Goal: Task Accomplishment & Management: Contribute content

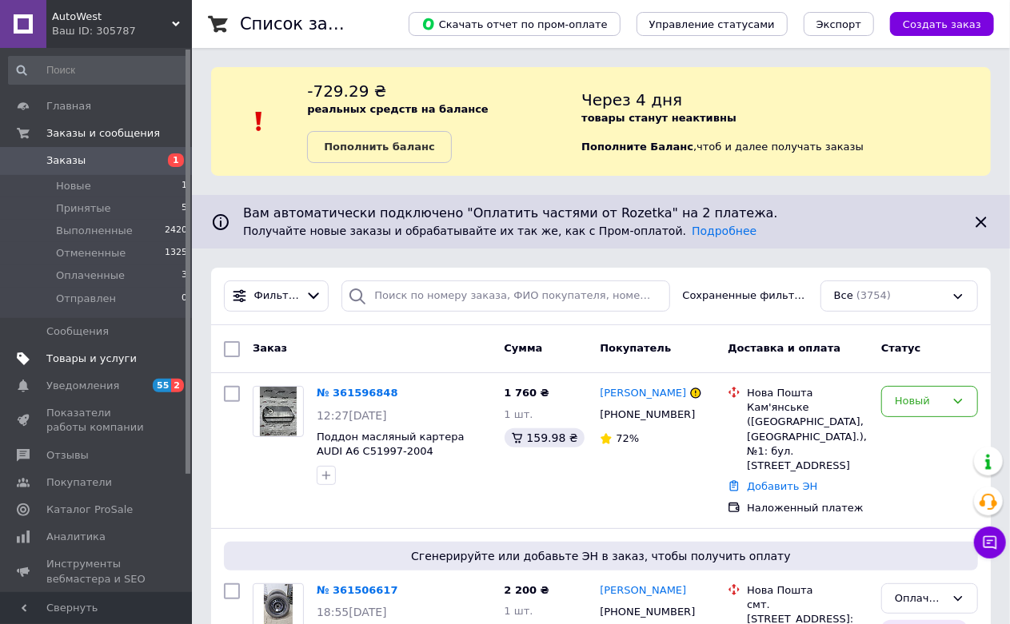
click at [109, 361] on span "Товары и услуги" at bounding box center [91, 359] width 90 height 14
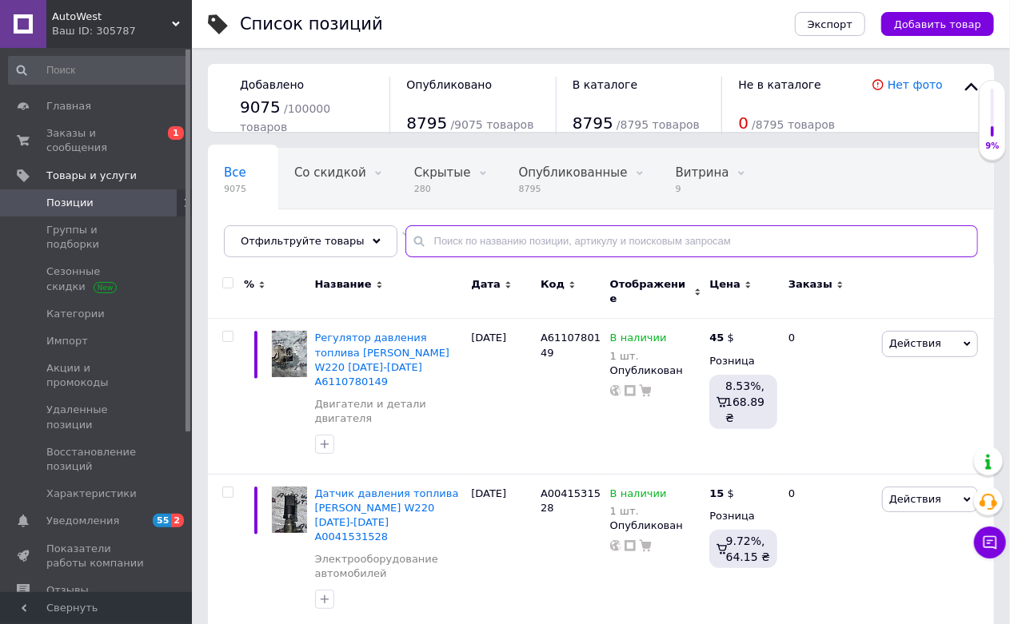
click at [437, 243] on input "text" at bounding box center [691, 241] width 573 height 32
paste input "3531025200"
type input "3531025200"
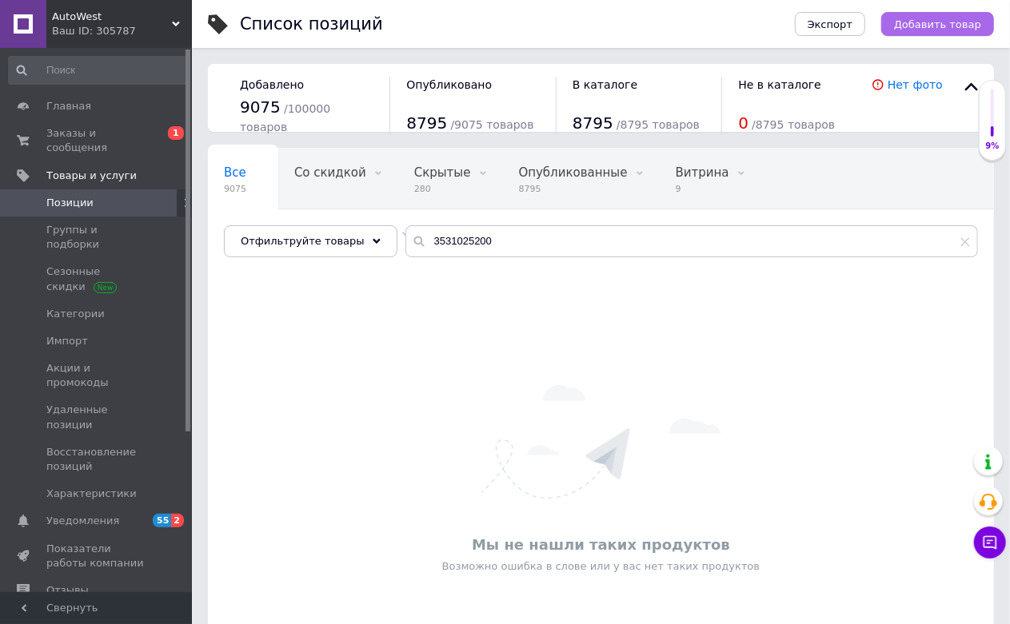
click at [936, 13] on button "Добавить товар" at bounding box center [937, 24] width 113 height 24
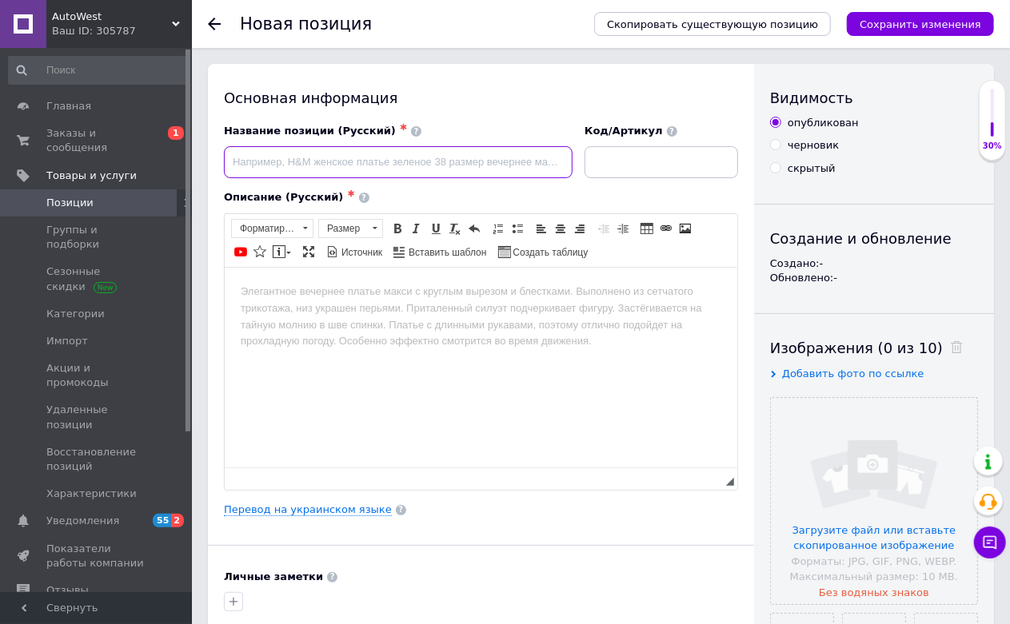
click at [421, 162] on input at bounding box center [398, 162] width 349 height 32
paste input "Форсунка впрыска топлива"
paste input "3531025200"
type input "Форсунка впрыска топлива Hyundai [MEDICAL_DATA] NF [DATE]-[DATE] 3531025200"
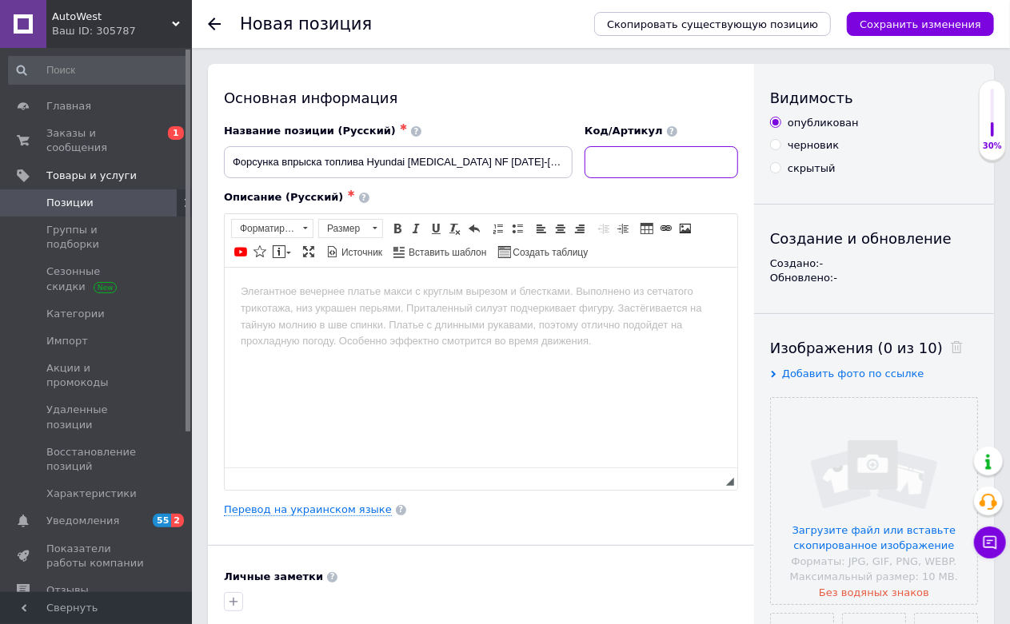
click at [676, 158] on input at bounding box center [662, 162] width 154 height 32
paste input "3531025200"
type input "3531025200"
click at [496, 161] on input "Форсунка впрыска топлива Hyundai [MEDICAL_DATA] NF [DATE]-[DATE] 3531025200" at bounding box center [398, 162] width 349 height 32
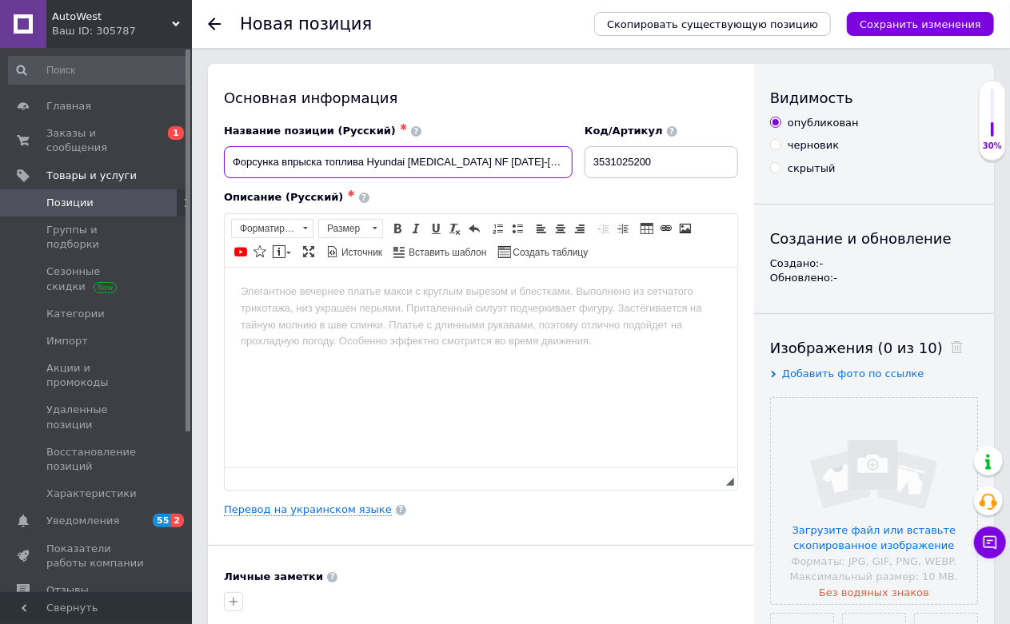
click at [496, 161] on input "Форсунка впрыска топлива Hyundai [MEDICAL_DATA] NF [DATE]-[DATE] 3531025200" at bounding box center [398, 162] width 349 height 32
click at [532, 316] on html at bounding box center [480, 291] width 513 height 49
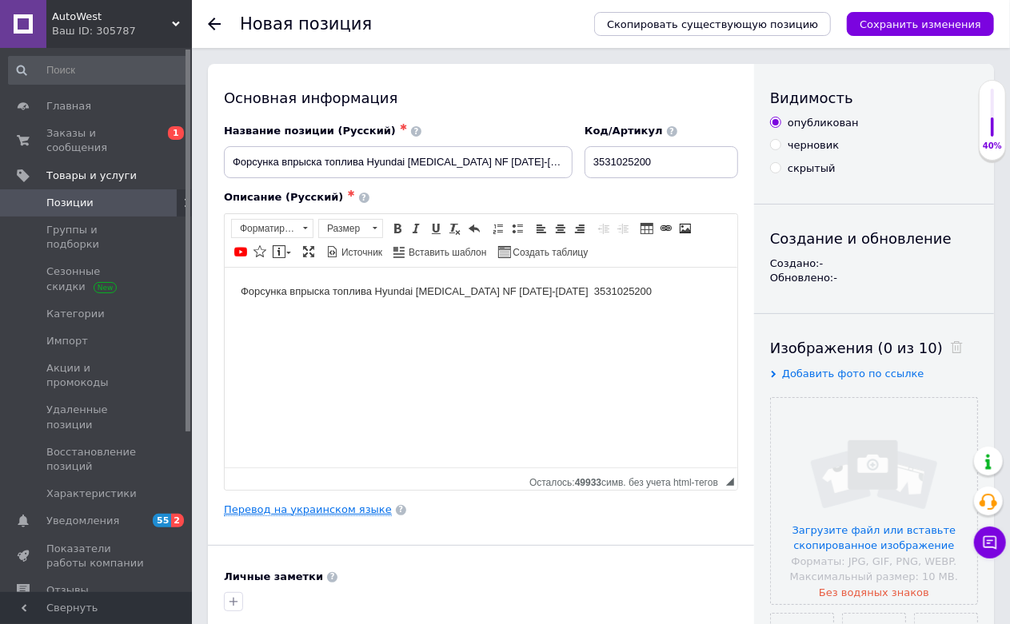
click at [313, 517] on link "Перевод на украинском языке" at bounding box center [308, 510] width 168 height 13
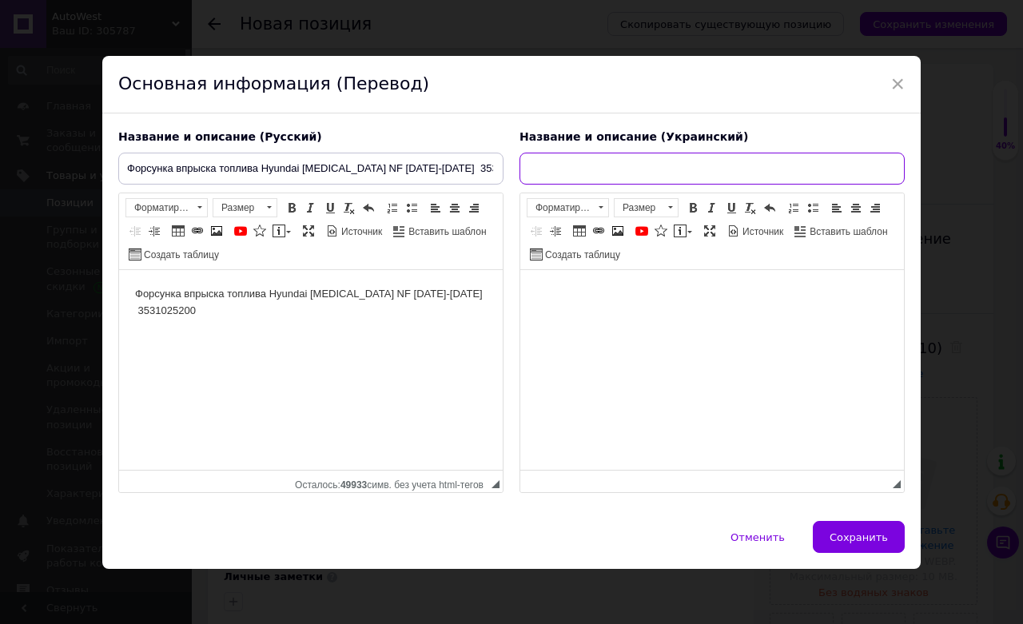
click at [621, 162] on input "text" at bounding box center [712, 169] width 385 height 32
paste input "Форсунка упорскування палива Hyundai [MEDICAL_DATA] NF 2005-2008р 3531025200"
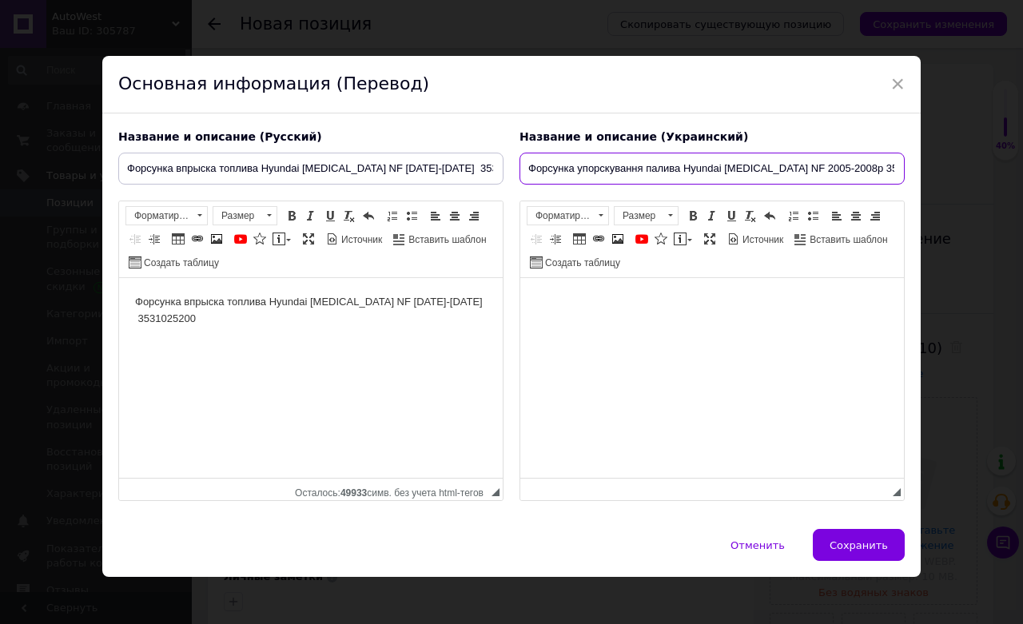
scroll to position [0, 1]
type input "Форсунка упорскування палива Hyundai [MEDICAL_DATA] NF 2005-2008р 3531025200"
click at [648, 327] on html at bounding box center [713, 302] width 384 height 49
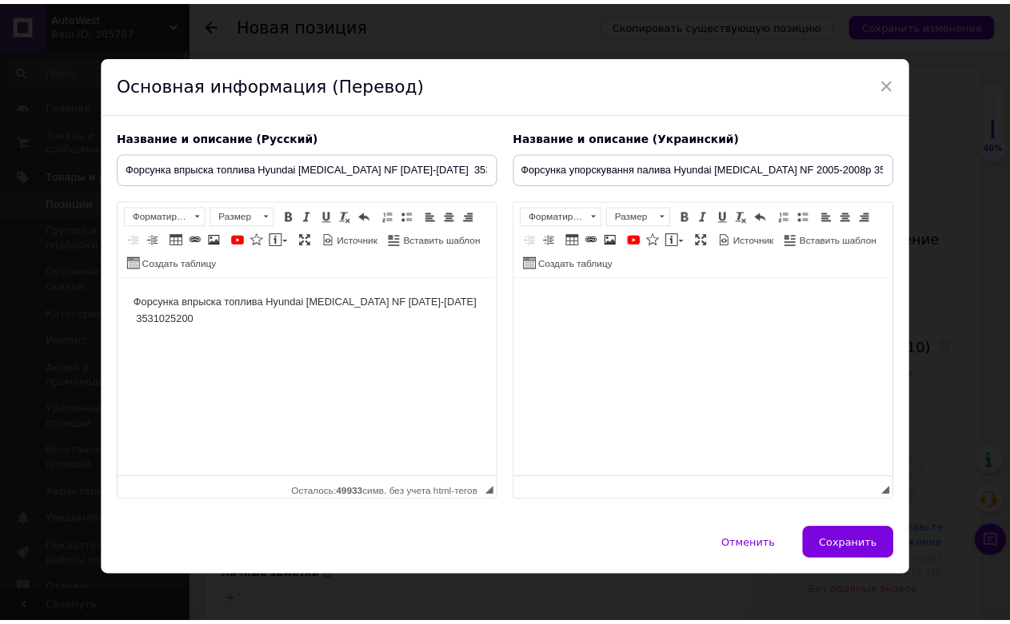
scroll to position [0, 0]
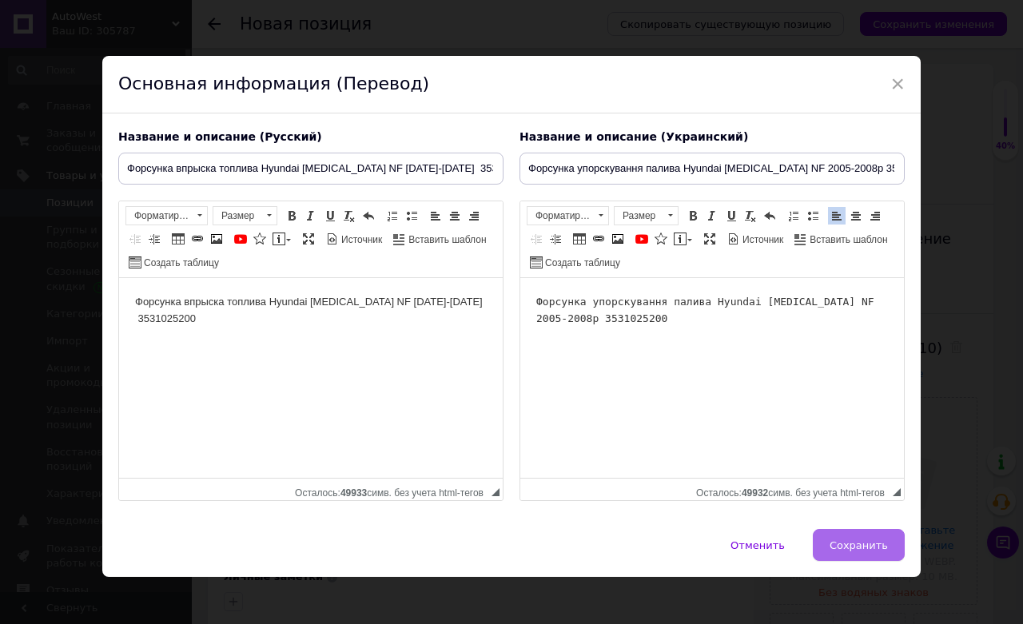
click at [832, 534] on button "Сохранить" at bounding box center [859, 545] width 92 height 32
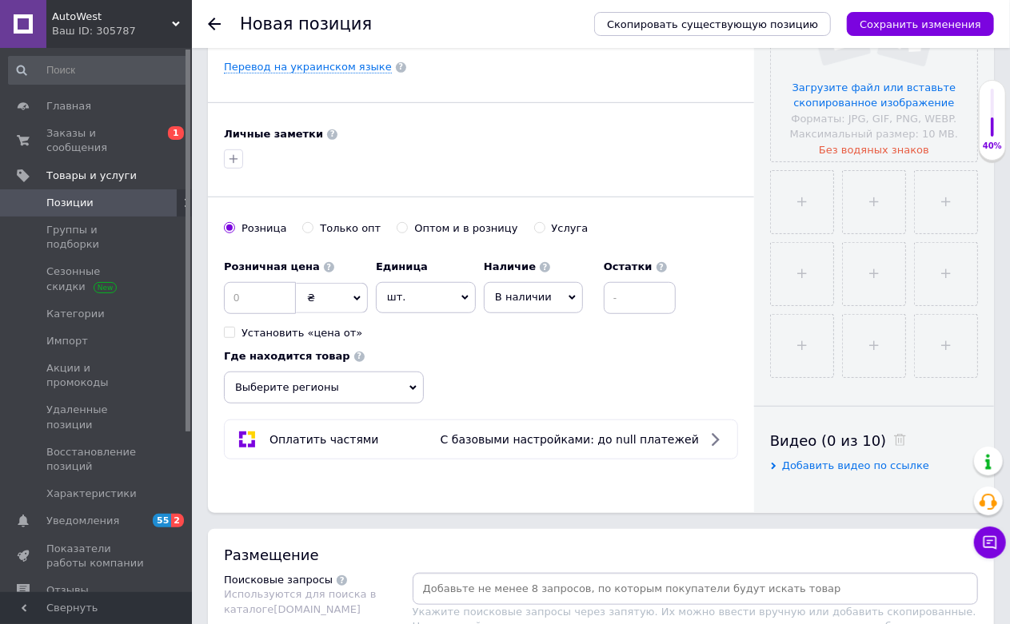
scroll to position [444, 0]
click at [269, 309] on input at bounding box center [260, 297] width 72 height 32
type input "10"
click at [340, 313] on span "₴" at bounding box center [332, 297] width 72 height 30
click at [320, 341] on li "$" at bounding box center [332, 330] width 70 height 22
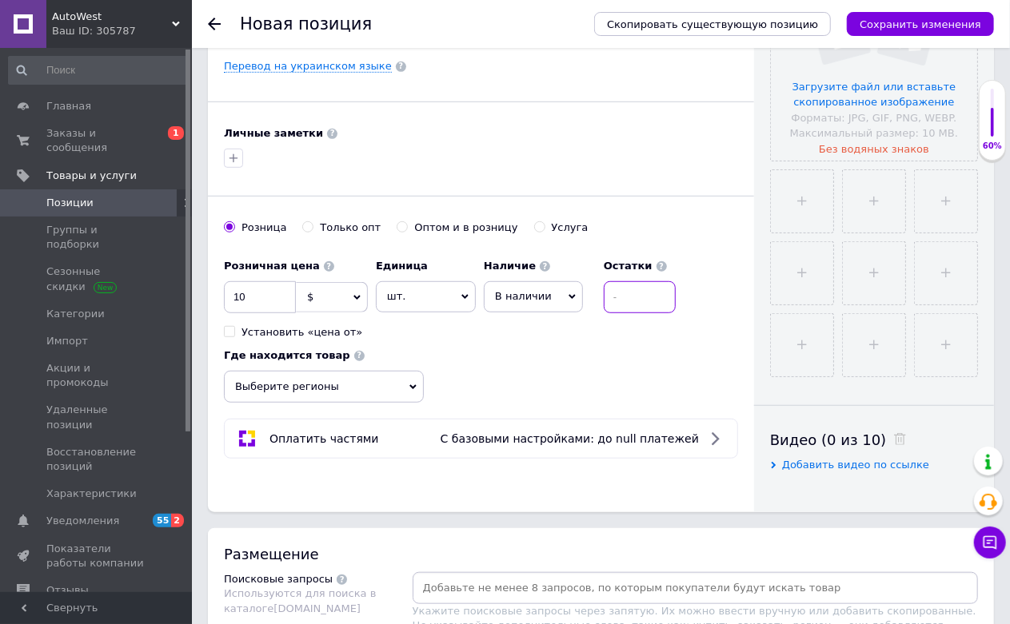
click at [664, 313] on input at bounding box center [640, 297] width 72 height 32
type input "1"
click at [344, 390] on div "Где находится товар Выберите регионы" at bounding box center [324, 372] width 200 height 62
click at [349, 403] on span "Выберите регионы" at bounding box center [324, 387] width 200 height 32
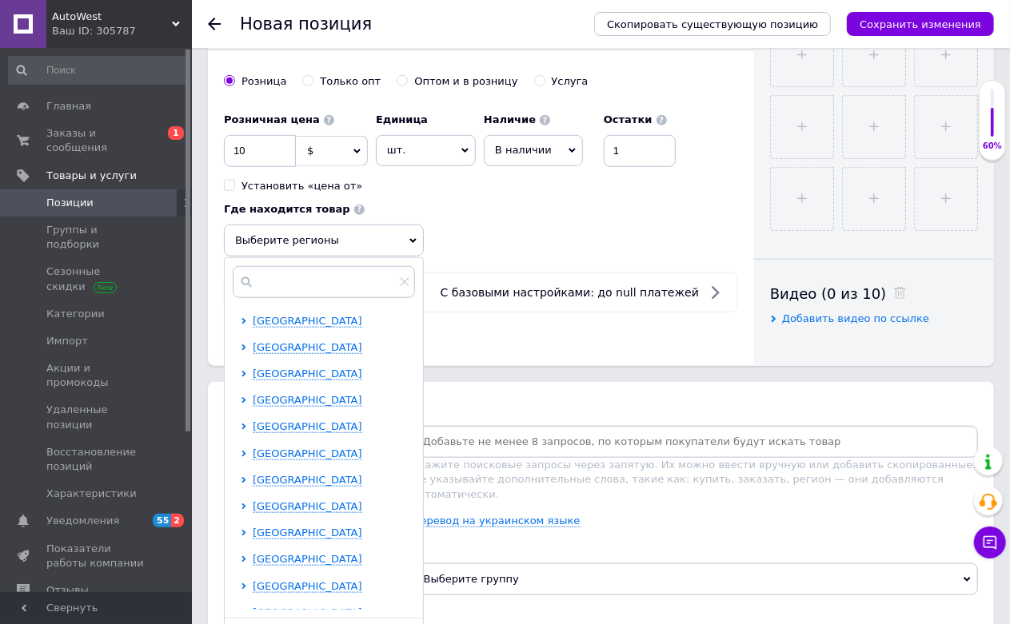
scroll to position [621, 0]
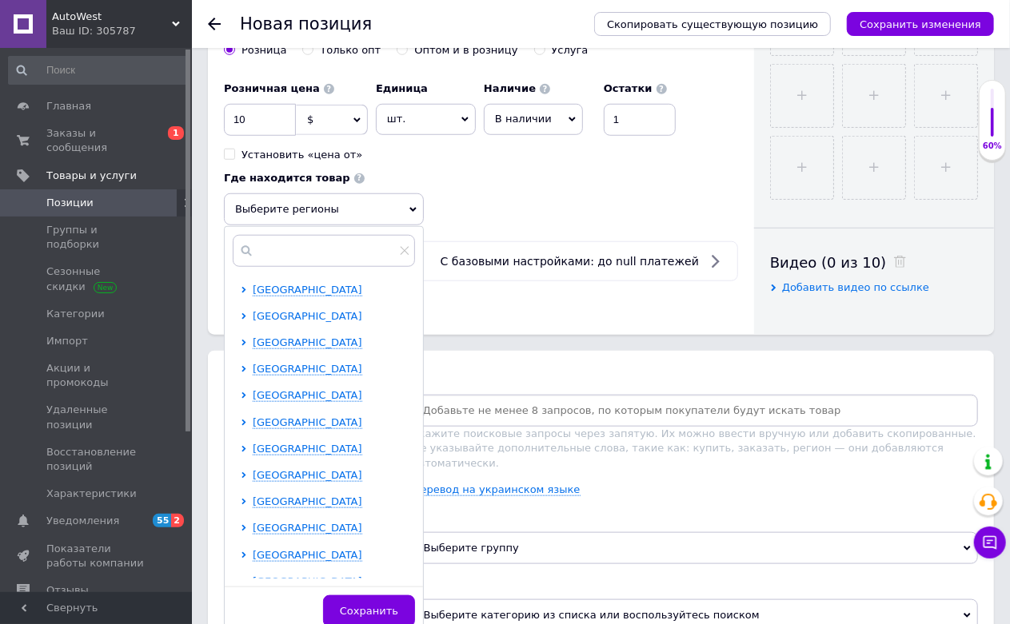
click at [291, 322] on span "[GEOGRAPHIC_DATA]" at bounding box center [308, 316] width 110 height 12
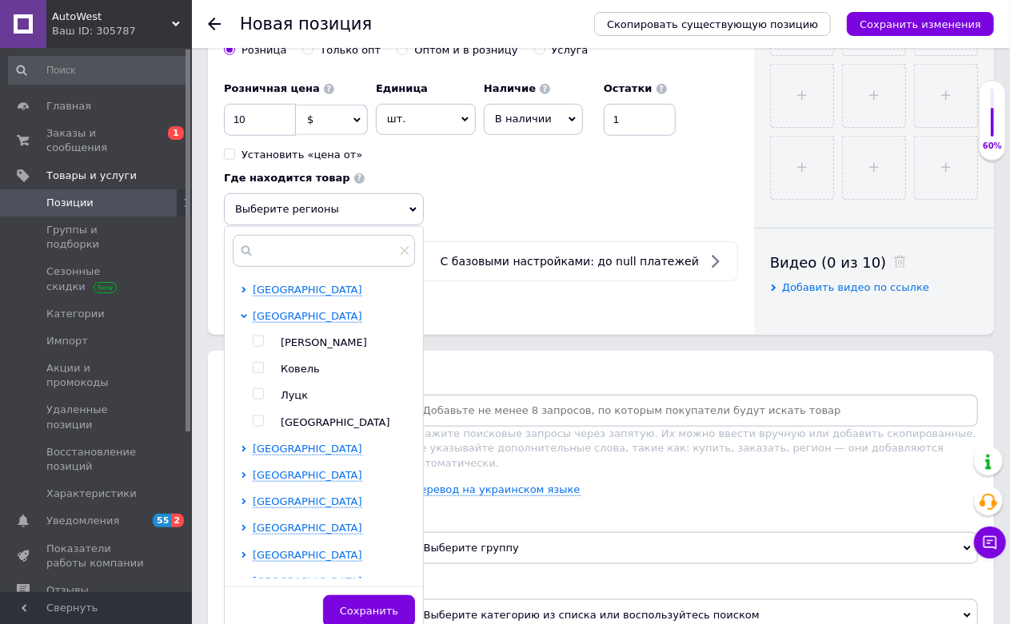
click at [293, 401] on span "Луцк" at bounding box center [294, 395] width 27 height 12
checkbox input "true"
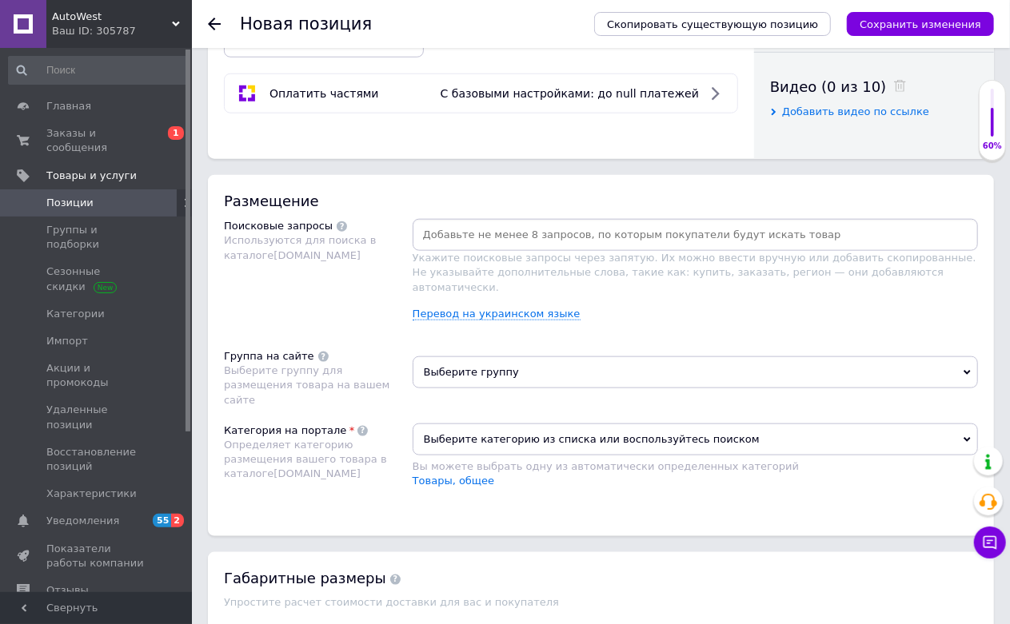
scroll to position [800, 0]
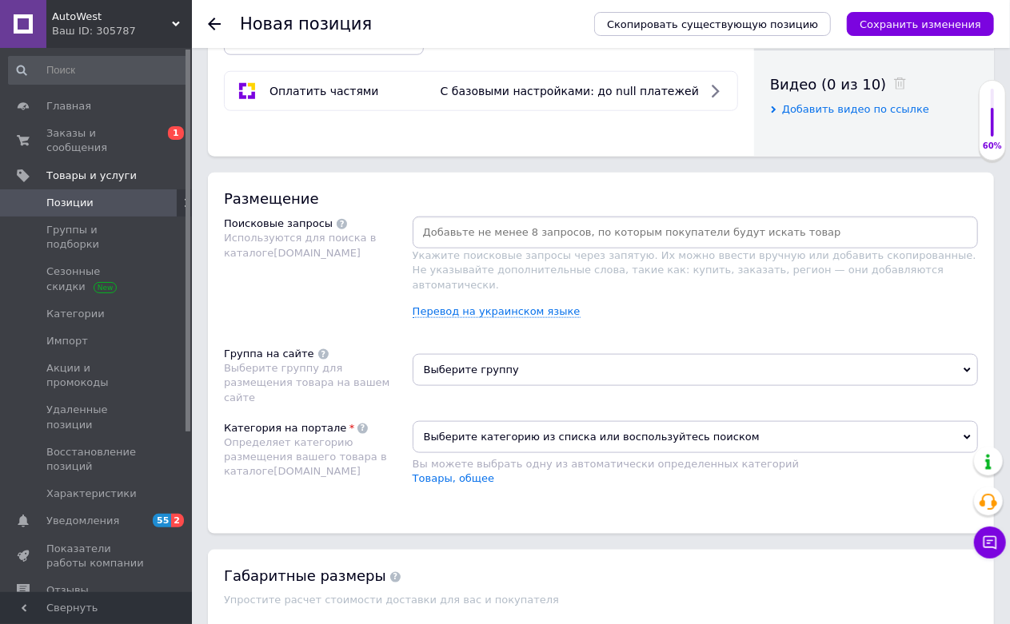
click at [544, 245] on input at bounding box center [695, 233] width 559 height 24
paste input "Форсунка упорскування палива Hyundai [MEDICAL_DATA] NF 2005-2008р 3531025200"
type input "Форсунка упорскування палива Hyundai [MEDICAL_DATA] NF 2005-2008р 3531025200"
